Goal: Task Accomplishment & Management: Use online tool/utility

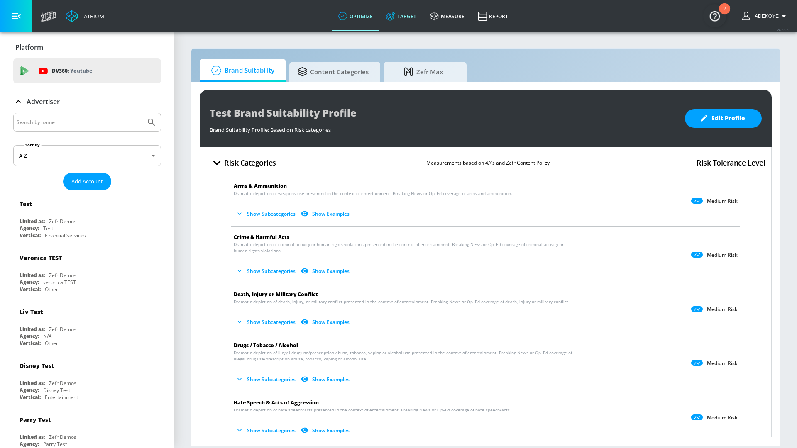
click at [400, 14] on link "Target" at bounding box center [401, 16] width 44 height 30
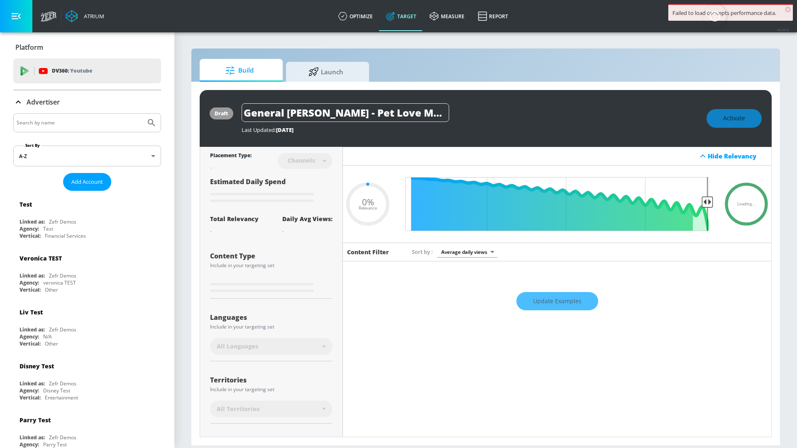
type input "0.05"
click at [331, 69] on span "Launch" at bounding box center [325, 71] width 63 height 20
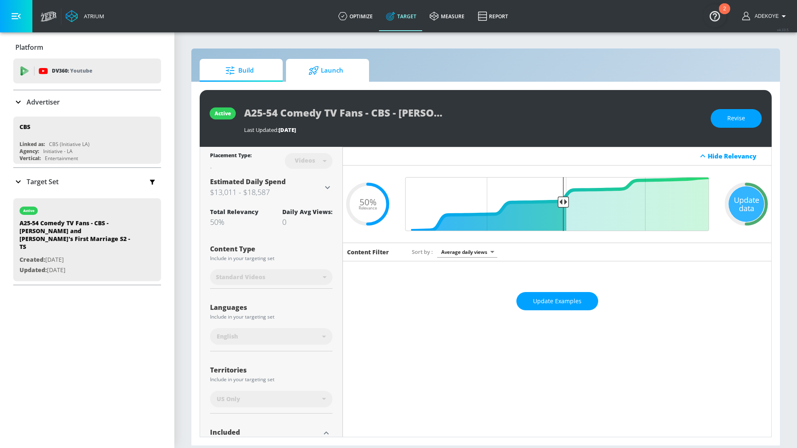
click at [322, 67] on span "Launch" at bounding box center [325, 71] width 63 height 20
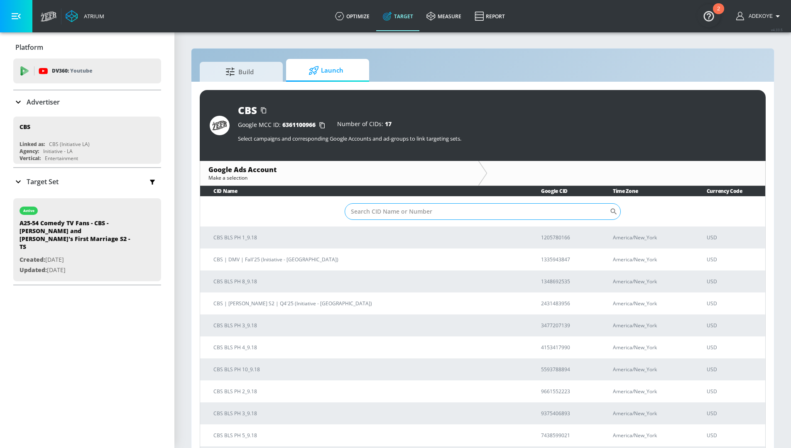
click at [390, 215] on input "Sort By" at bounding box center [476, 211] width 265 height 17
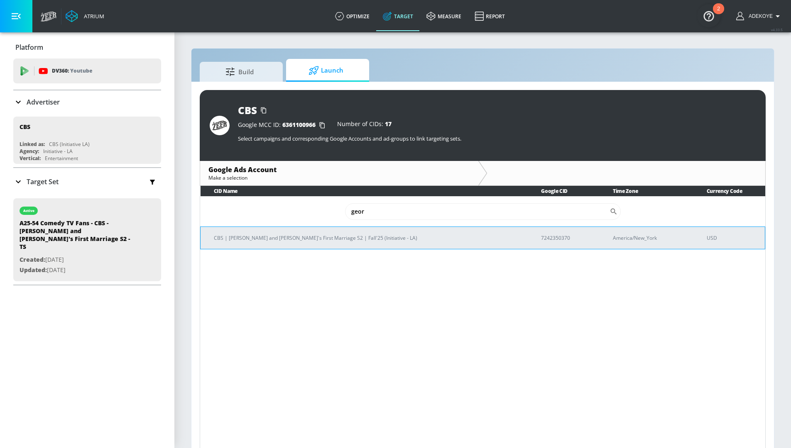
type input "geor"
click at [324, 241] on p "CBS | [PERSON_NAME] and [PERSON_NAME]'s First Marriage S2 | Fall'25 (Initiative…" at bounding box center [367, 238] width 307 height 9
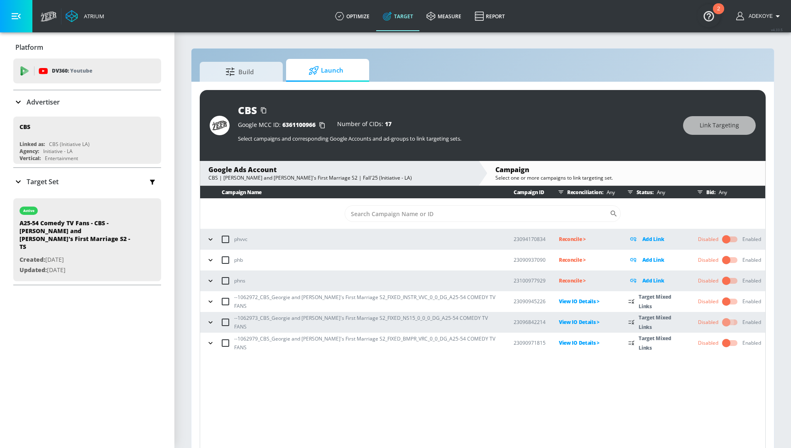
click at [733, 323] on input "checkbox" at bounding box center [725, 323] width 47 height 16
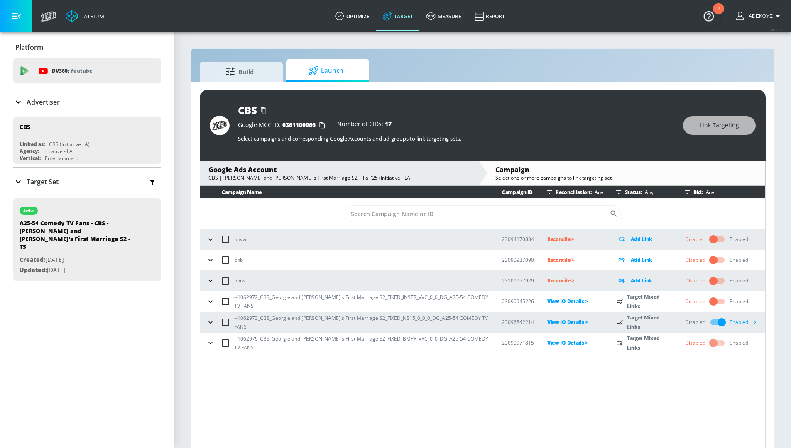
click at [727, 341] on input "checkbox" at bounding box center [712, 343] width 47 height 16
click at [211, 304] on icon "button" at bounding box center [210, 302] width 8 height 8
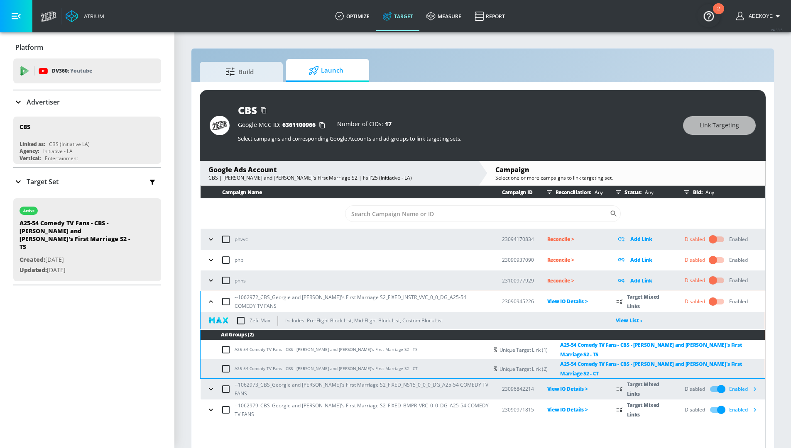
click at [211, 385] on icon "button" at bounding box center [211, 389] width 8 height 8
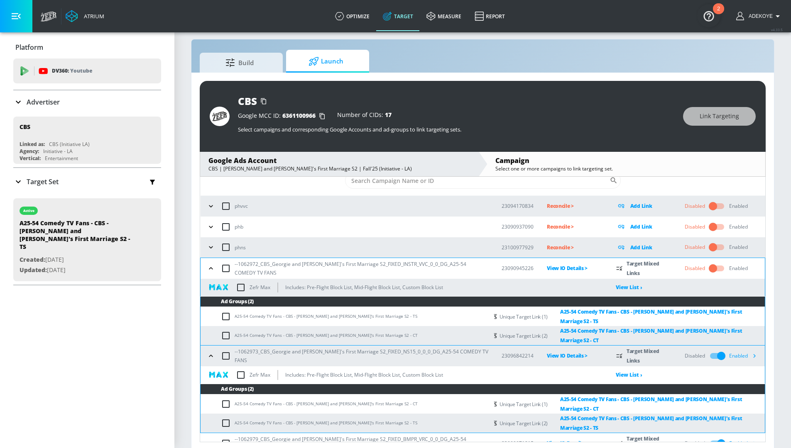
scroll to position [12, 0]
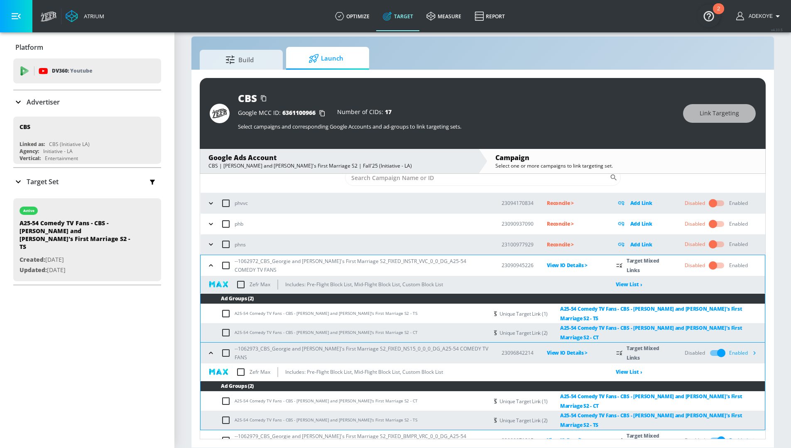
click at [210, 437] on icon "button" at bounding box center [211, 441] width 8 height 8
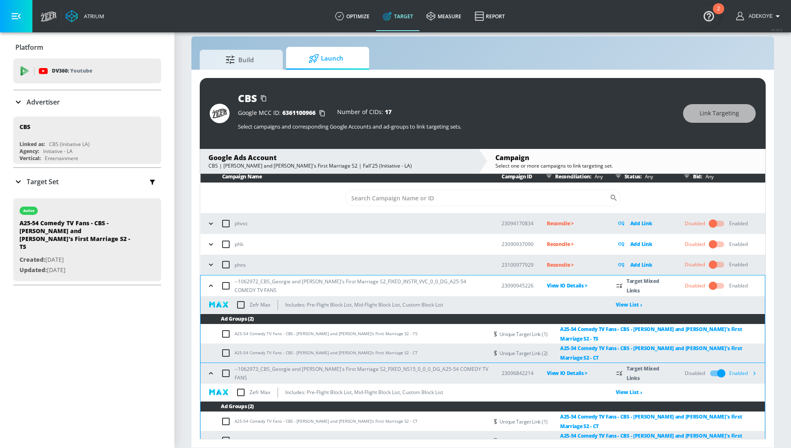
scroll to position [0, 0]
